Goal: Task Accomplishment & Management: Complete application form

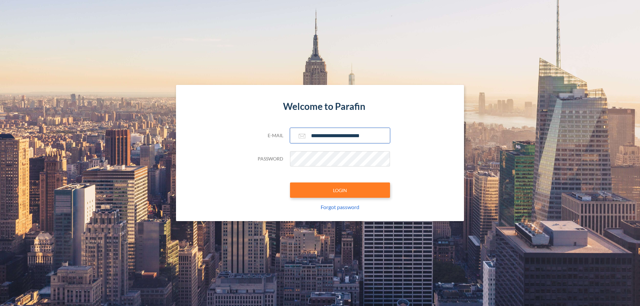
type input "**********"
click at [340, 190] on button "LOGIN" at bounding box center [340, 190] width 100 height 15
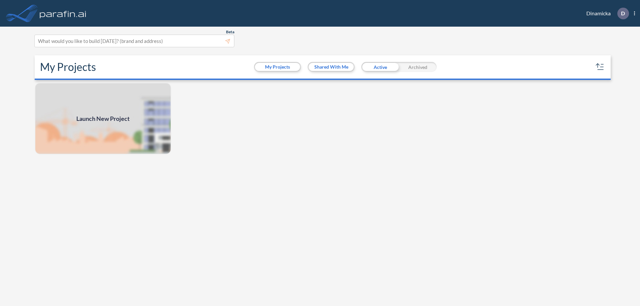
scroll to position [2, 0]
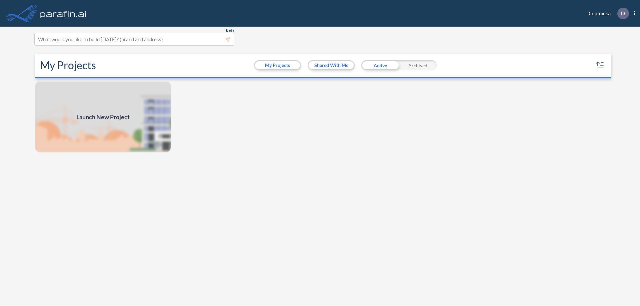
click at [103, 117] on span "Launch New Project" at bounding box center [102, 117] width 53 height 9
